Goal: Navigation & Orientation: Find specific page/section

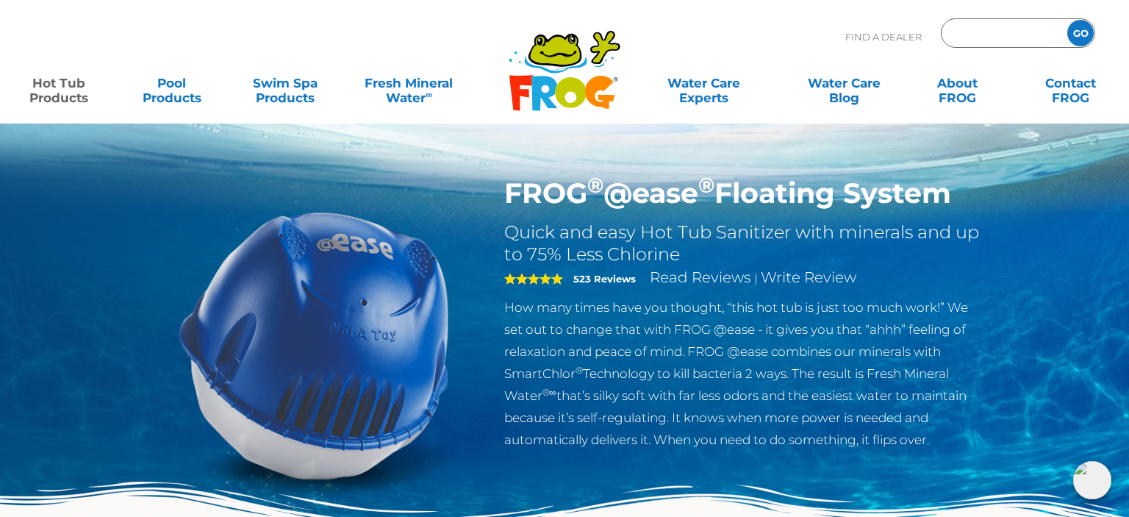
click at [1027, 28] on input "Zip Code Form" at bounding box center [1001, 33] width 99 height 21
type input "46777"
click at [1067, 20] on input "GO" at bounding box center [1080, 33] width 26 height 26
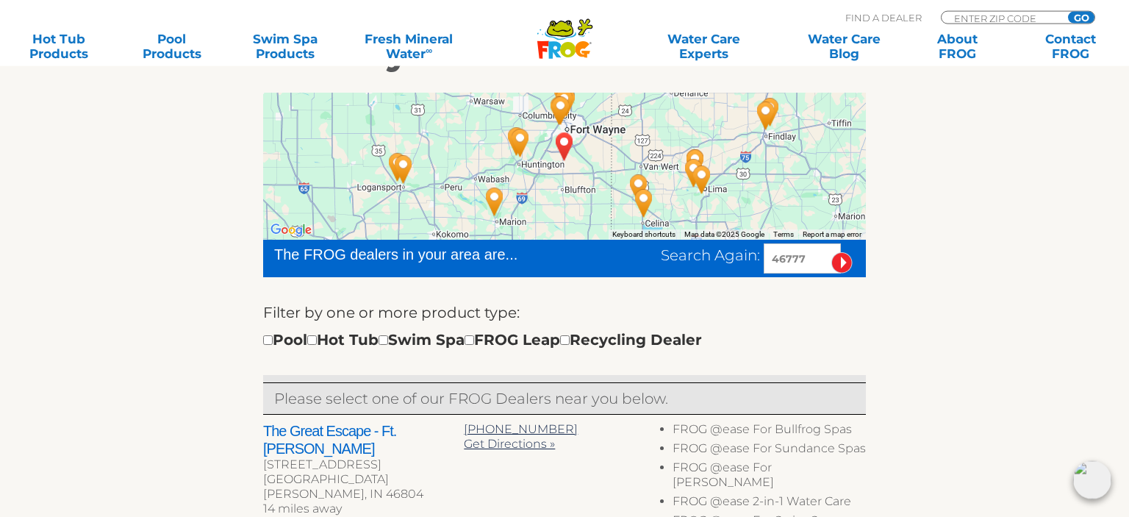
scroll to position [310, 0]
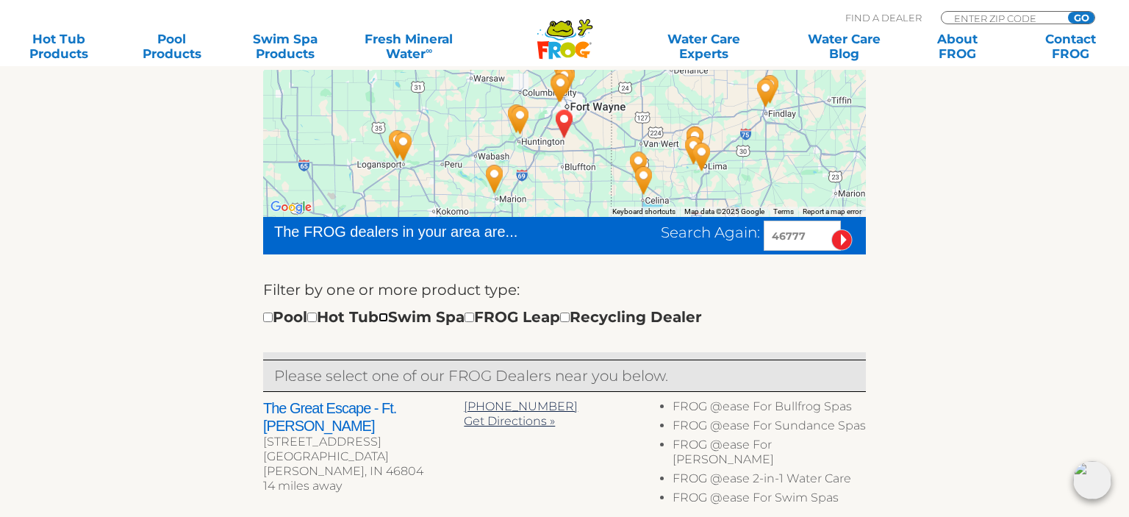
click at [388, 317] on input "checkbox" at bounding box center [383, 317] width 10 height 10
checkbox input "true"
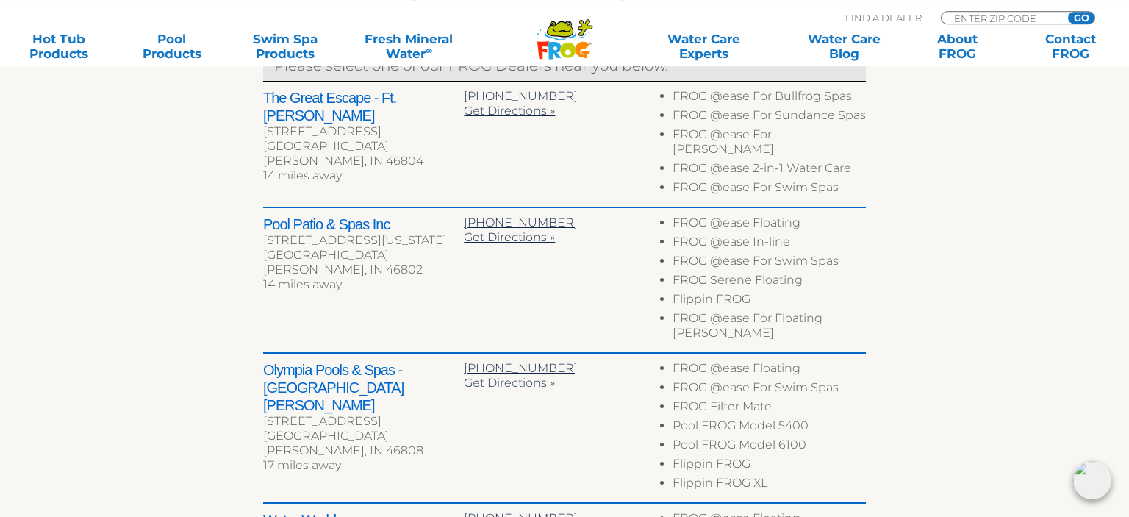
scroll to position [535, 0]
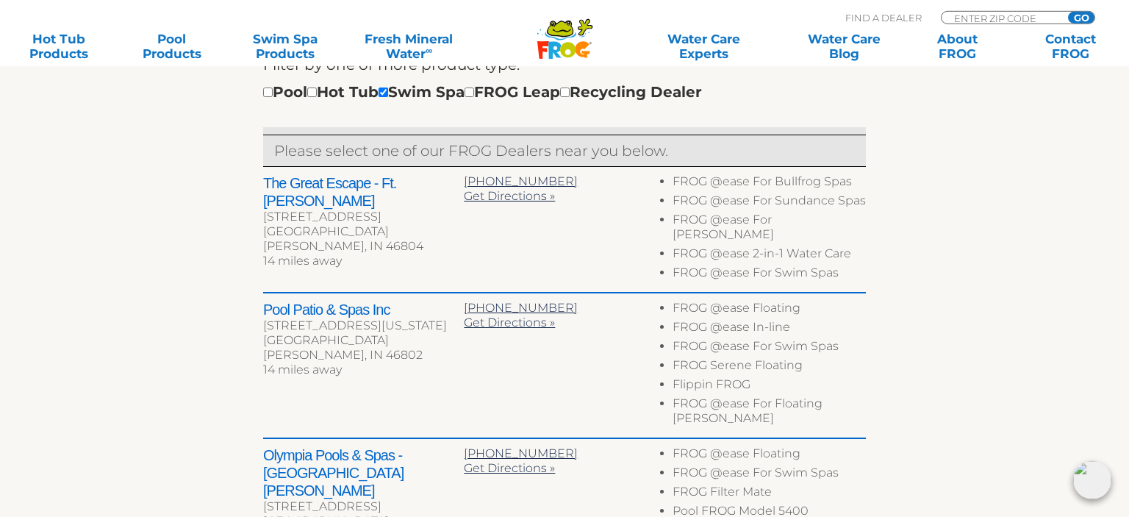
click at [316, 182] on h2 "The Great Escape - Ft. [PERSON_NAME]" at bounding box center [363, 191] width 201 height 35
click at [326, 301] on h2 "Pool Patio & Spas Inc" at bounding box center [363, 310] width 201 height 18
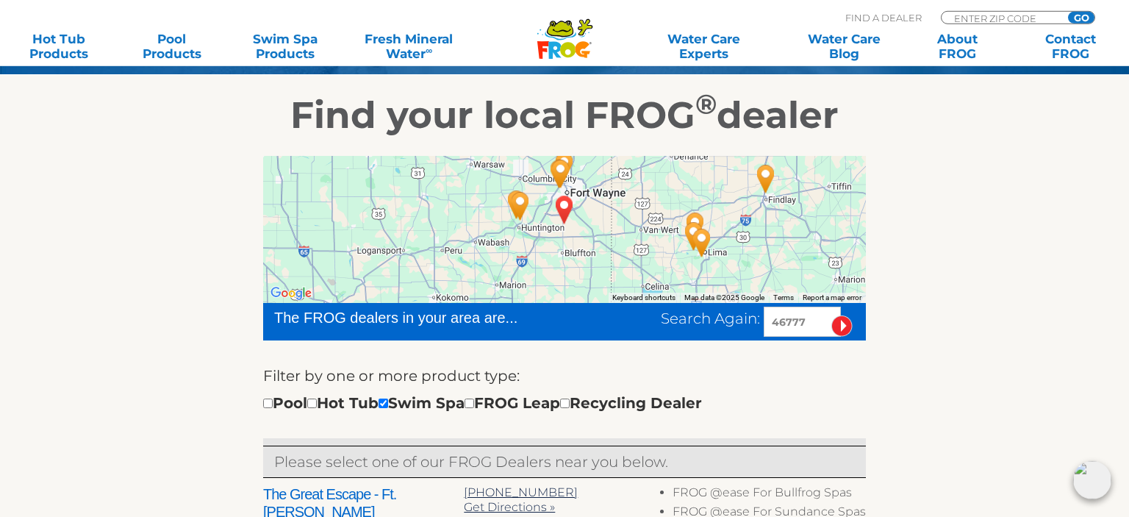
scroll to position [0, 0]
